Goal: Find contact information: Find contact information

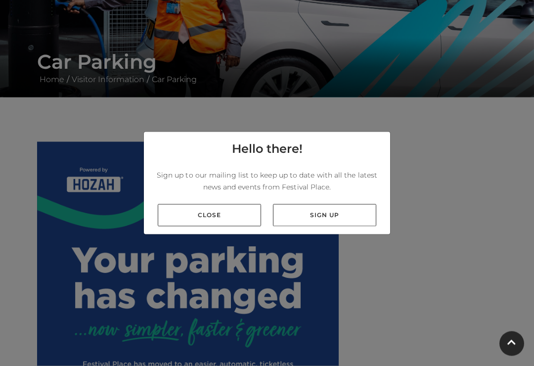
scroll to position [149, 0]
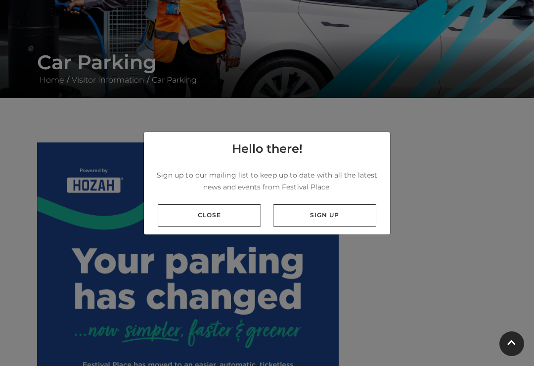
click at [216, 224] on link "Close" at bounding box center [209, 215] width 103 height 22
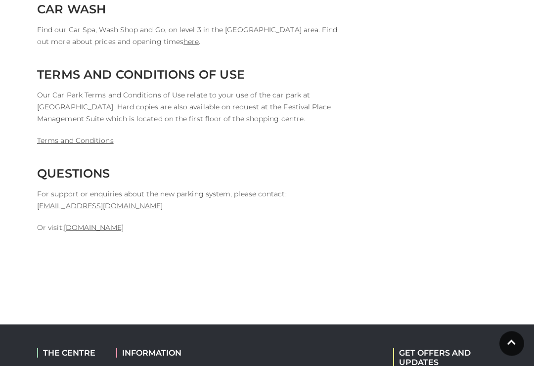
scroll to position [2499, 0]
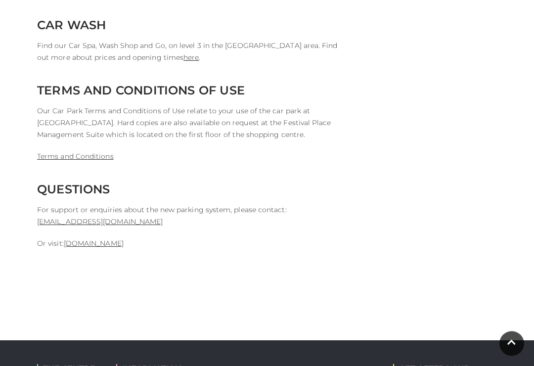
click at [86, 217] on link "support@hozah.com" at bounding box center [100, 221] width 126 height 9
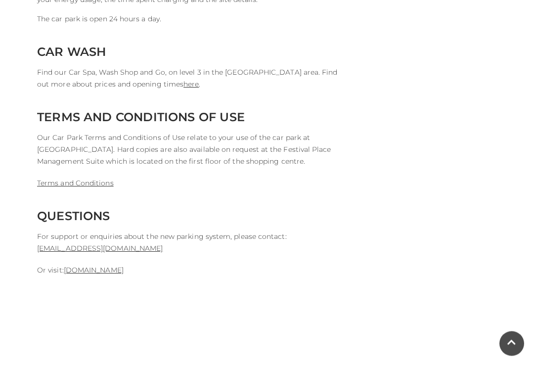
scroll to position [2473, 0]
click at [87, 244] on link "support@hozah.com" at bounding box center [100, 248] width 126 height 9
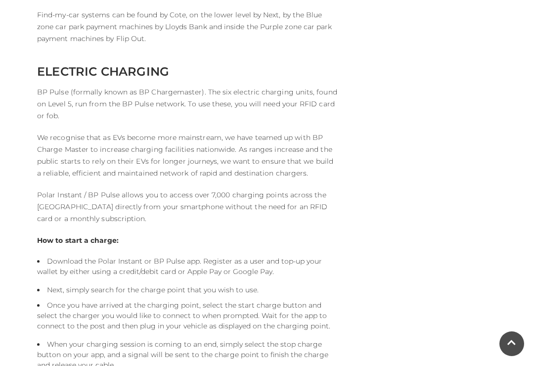
scroll to position [2074, 0]
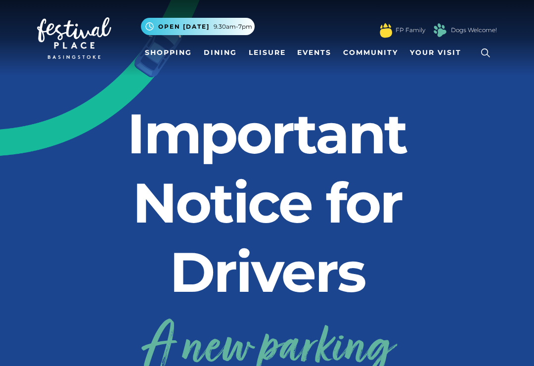
click at [435, 52] on span "Your Visit" at bounding box center [435, 52] width 51 height 10
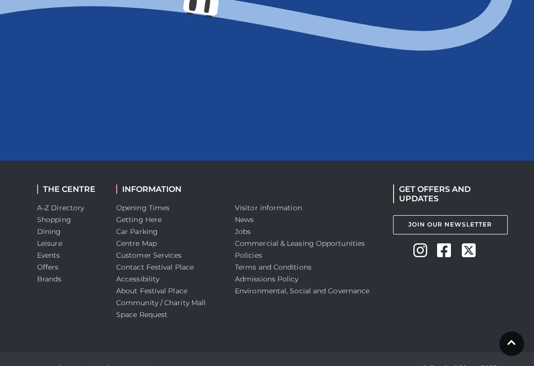
scroll to position [1380, 0]
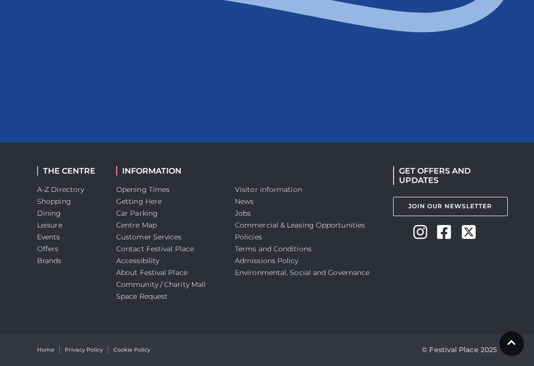
click at [168, 241] on link "Customer Services" at bounding box center [149, 236] width 66 height 9
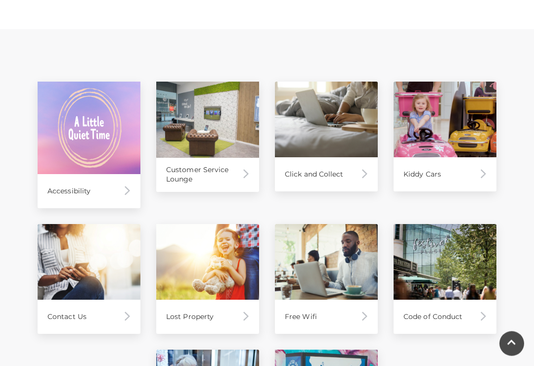
scroll to position [444, 0]
click at [79, 318] on div "Contact Us" at bounding box center [89, 316] width 103 height 34
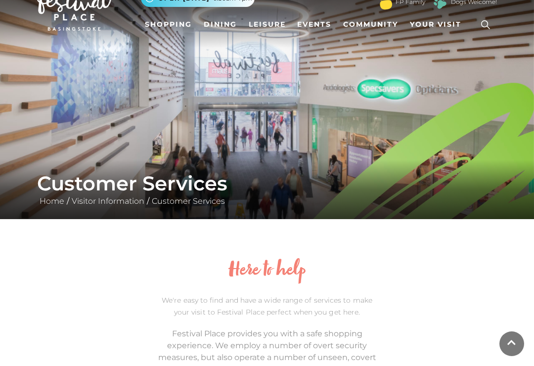
scroll to position [0, 0]
